Goal: Check status: Check status

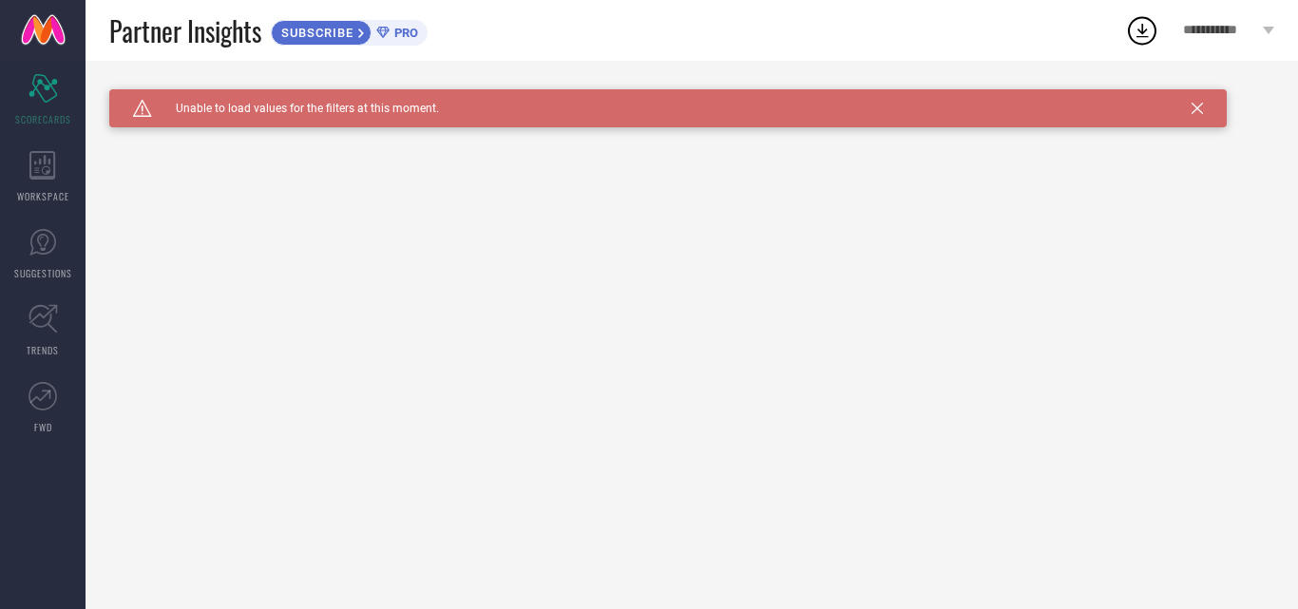
click at [1198, 111] on icon at bounding box center [1196, 108] width 11 height 11
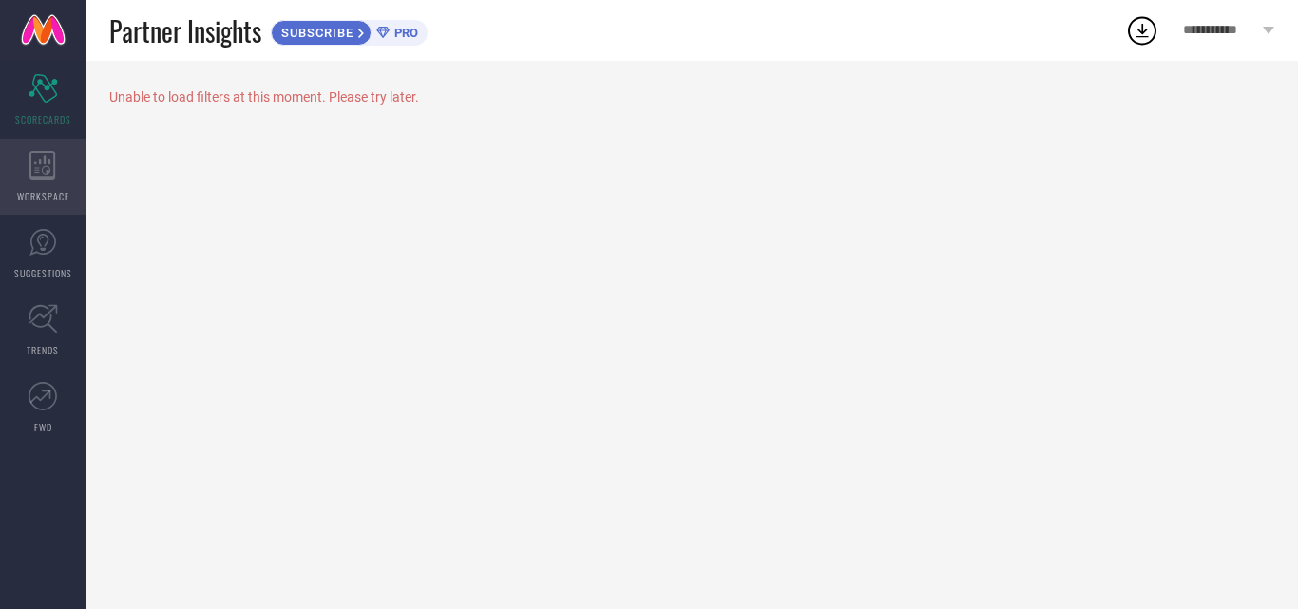
click at [39, 199] on span "WORKSPACE" at bounding box center [43, 196] width 52 height 14
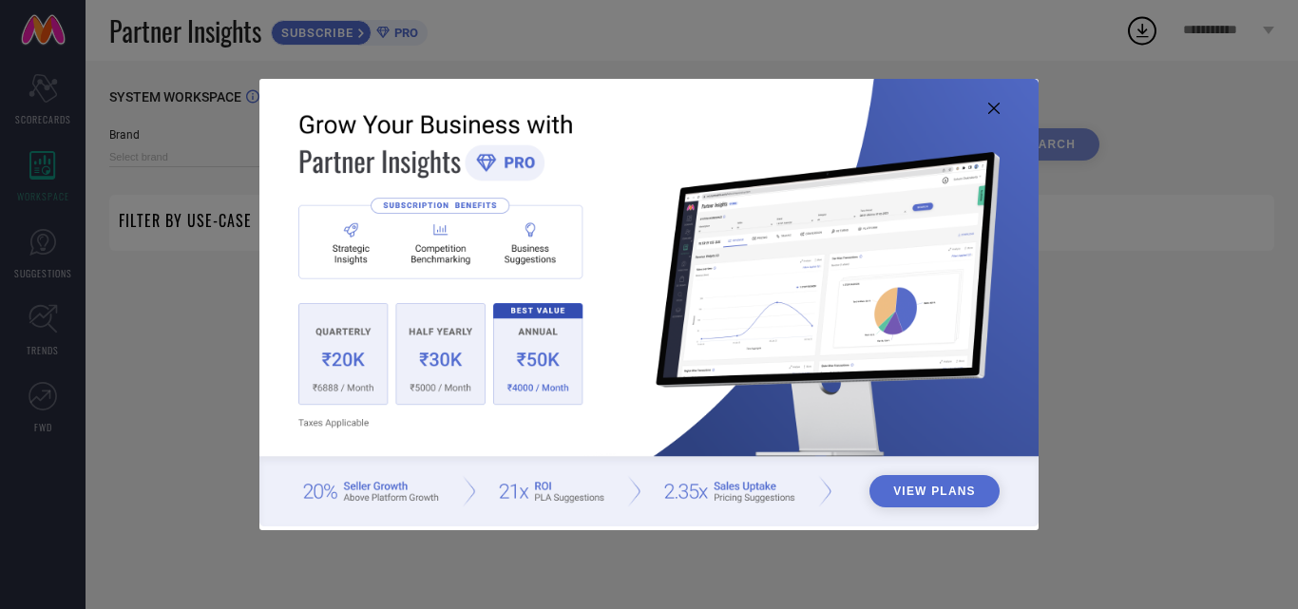
type input "1 STOP FASHION"
type input "All"
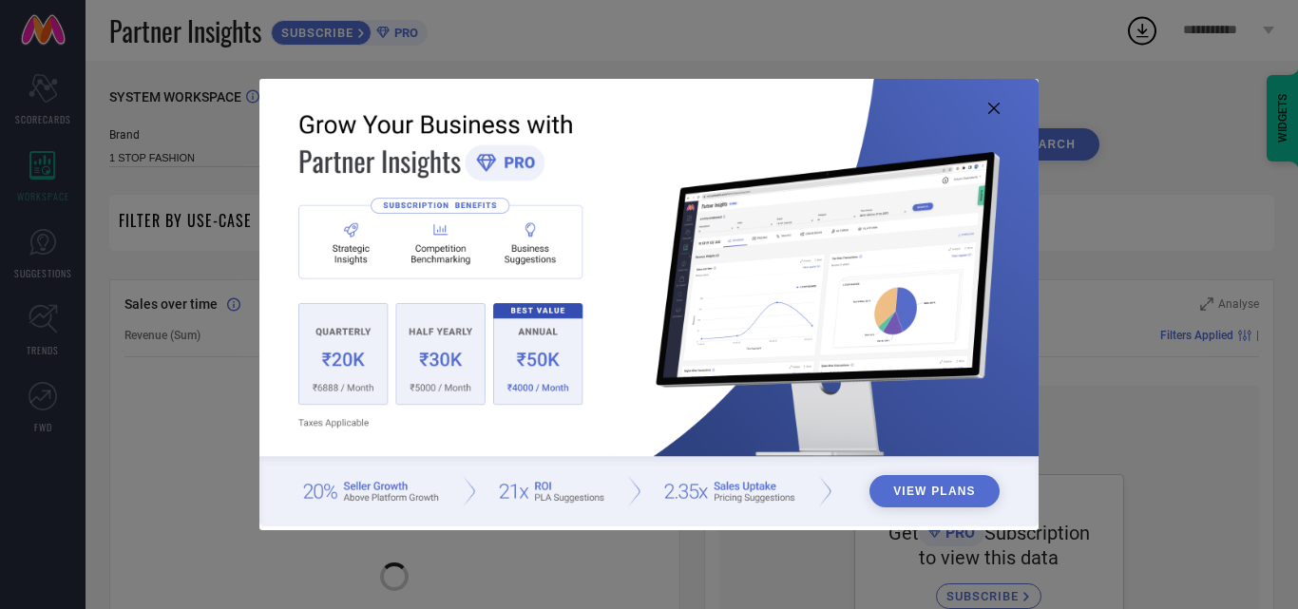
click at [996, 104] on icon at bounding box center [993, 108] width 11 height 11
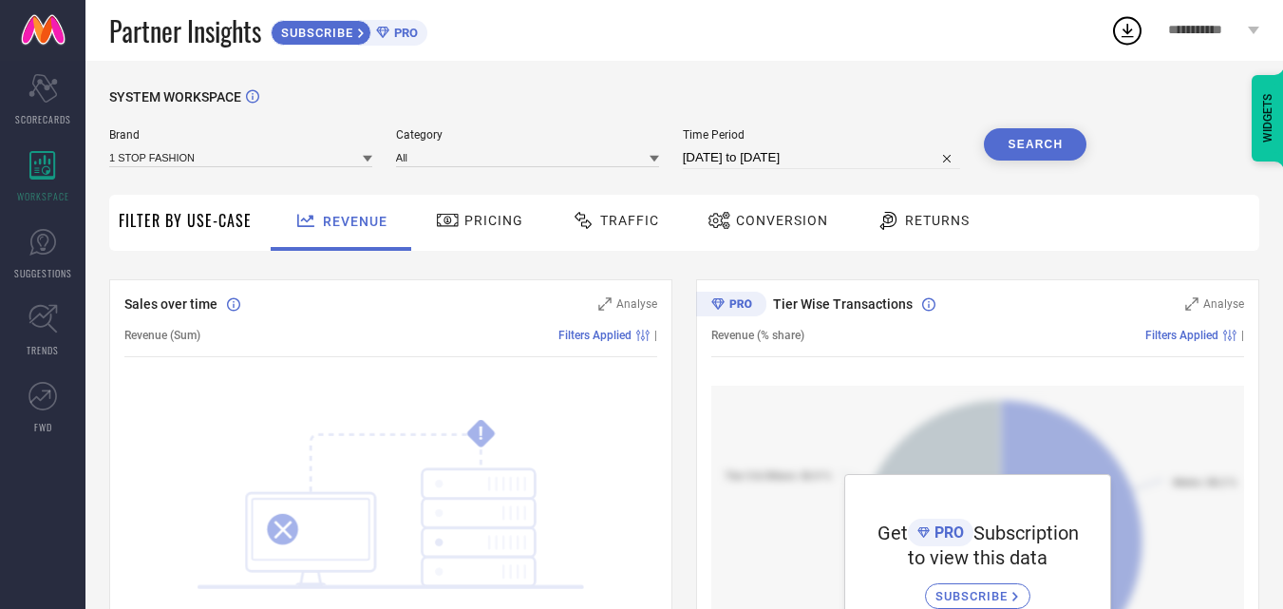
click at [618, 226] on span "Traffic" at bounding box center [629, 220] width 59 height 15
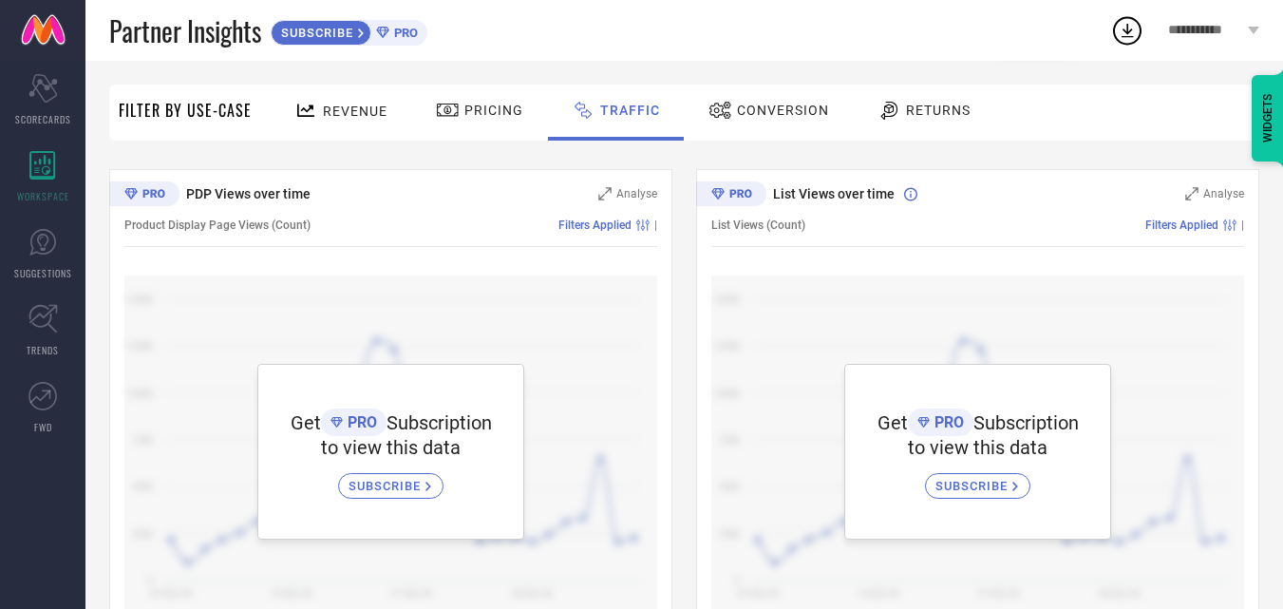
scroll to position [80, 0]
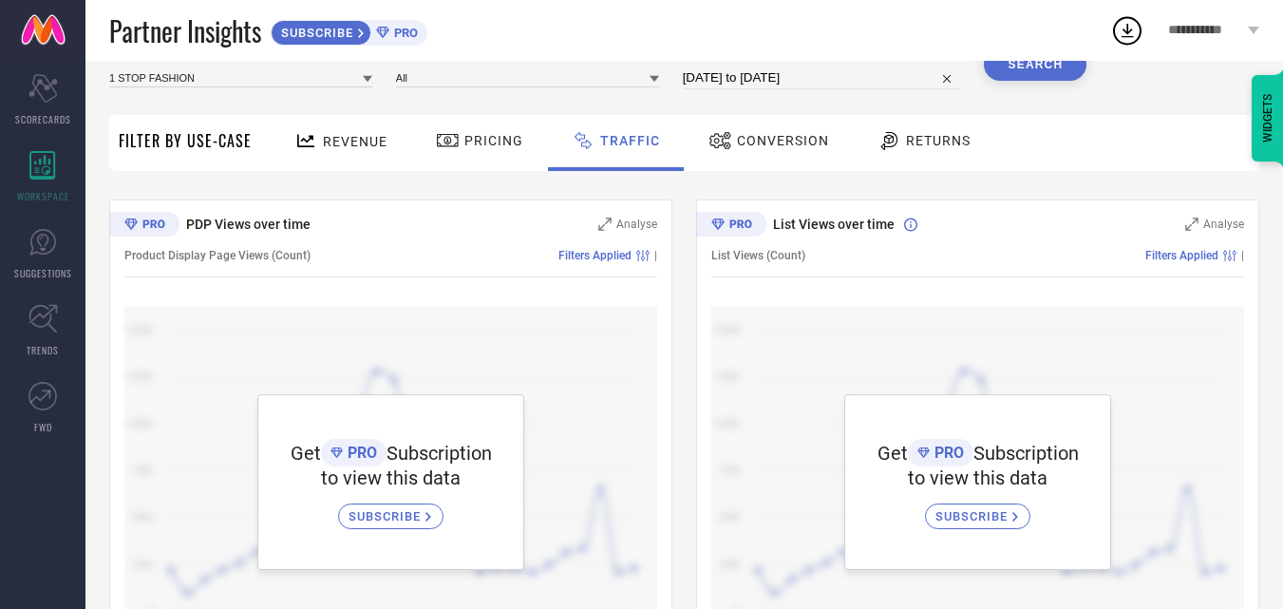
click at [768, 140] on span "Conversion" at bounding box center [783, 140] width 92 height 15
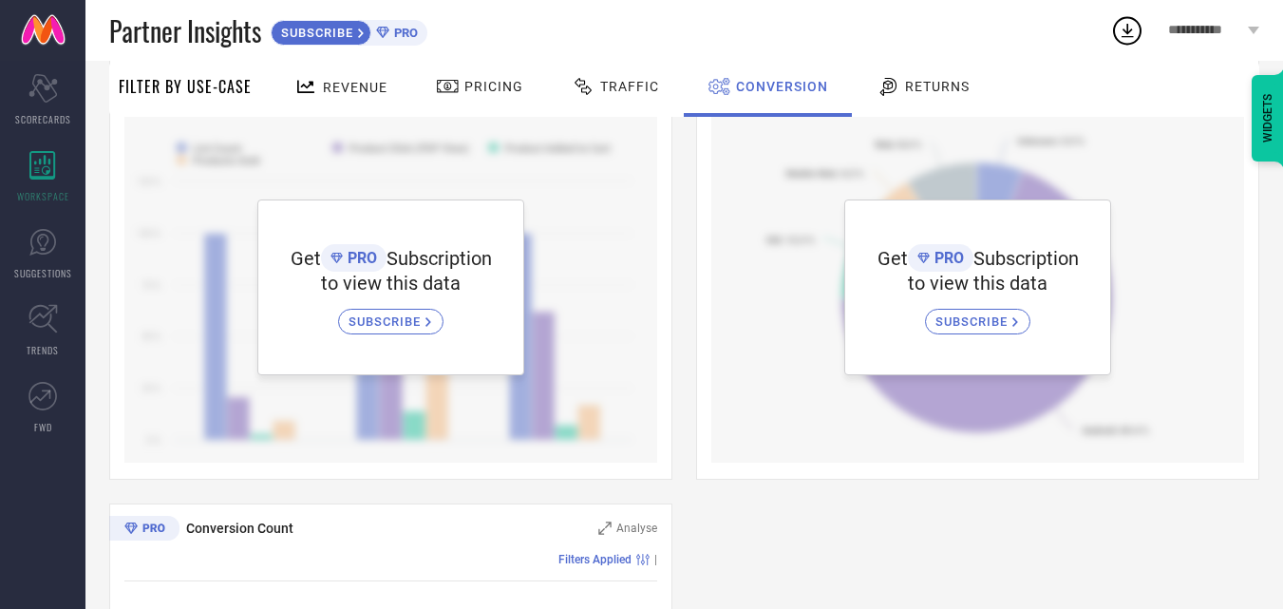
scroll to position [285, 0]
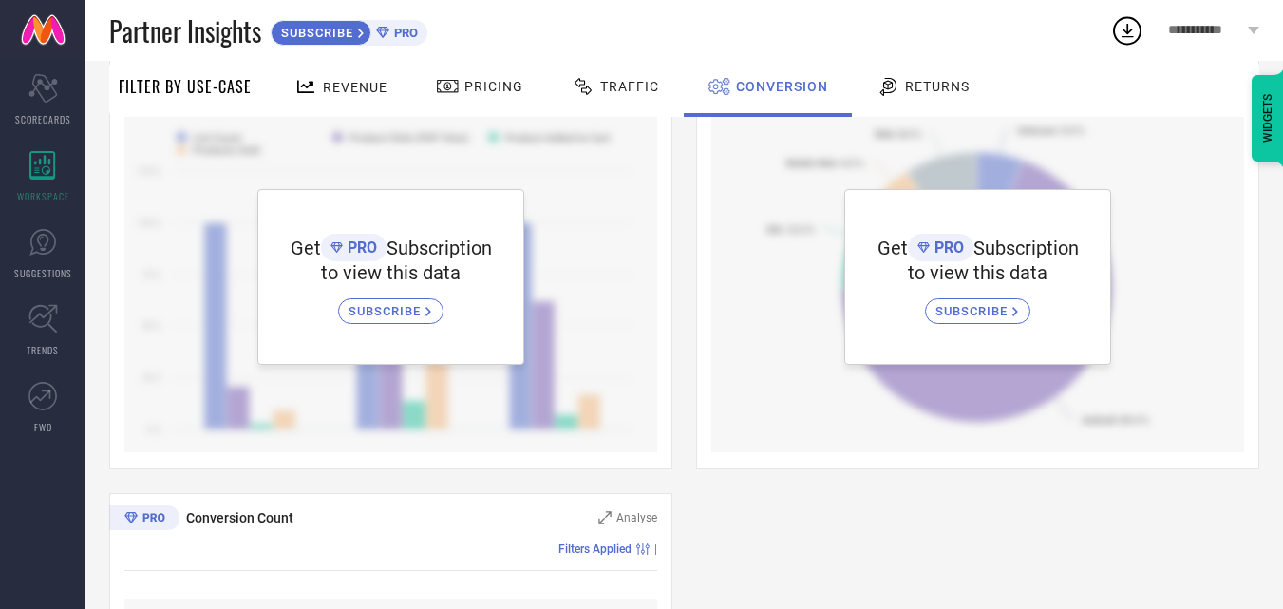
click at [365, 95] on div "Revenue" at bounding box center [341, 86] width 103 height 33
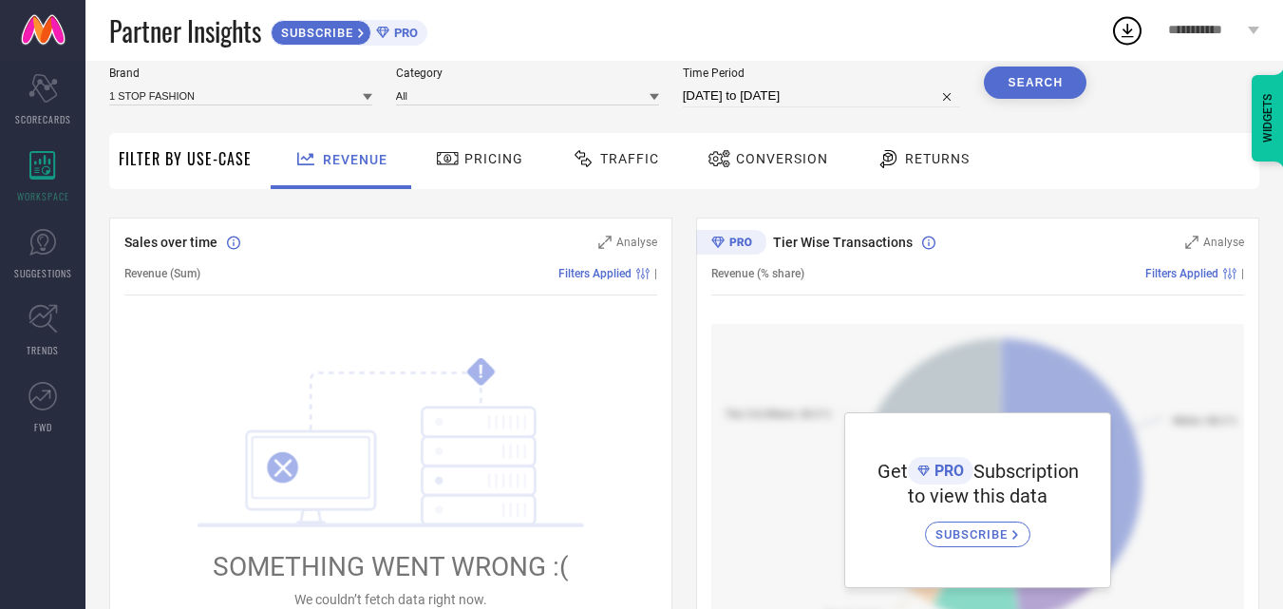
scroll to position [95, 0]
